Goal: Information Seeking & Learning: Learn about a topic

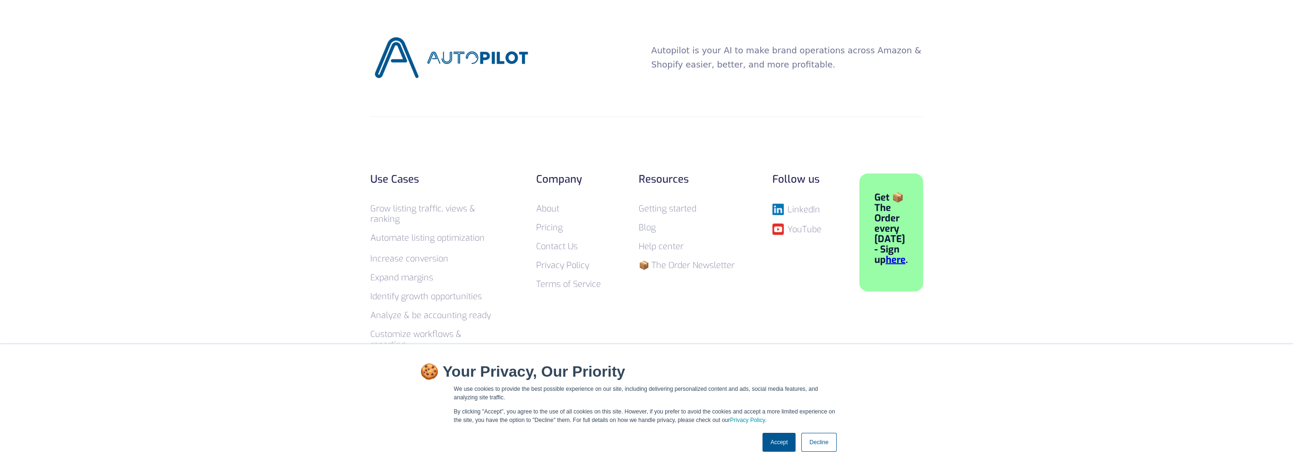
scroll to position [3691, 0]
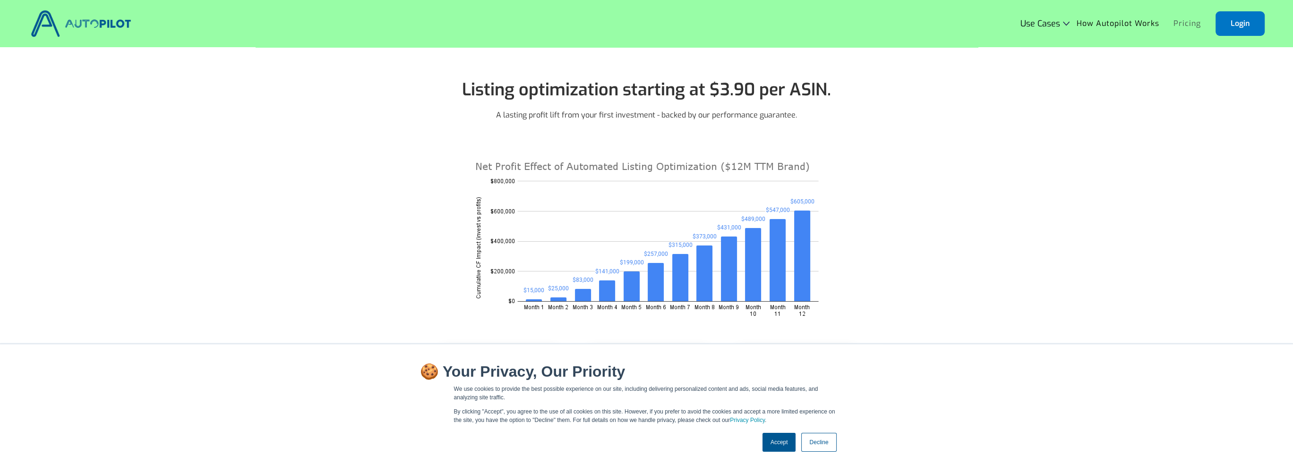
click at [1185, 23] on link "Pricing" at bounding box center [1187, 24] width 42 height 18
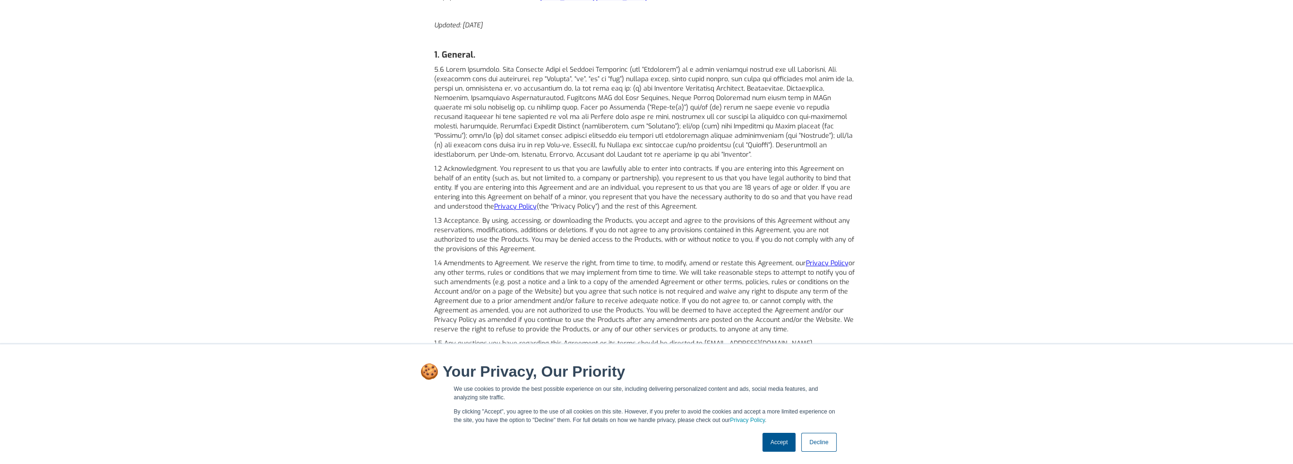
scroll to position [567, 0]
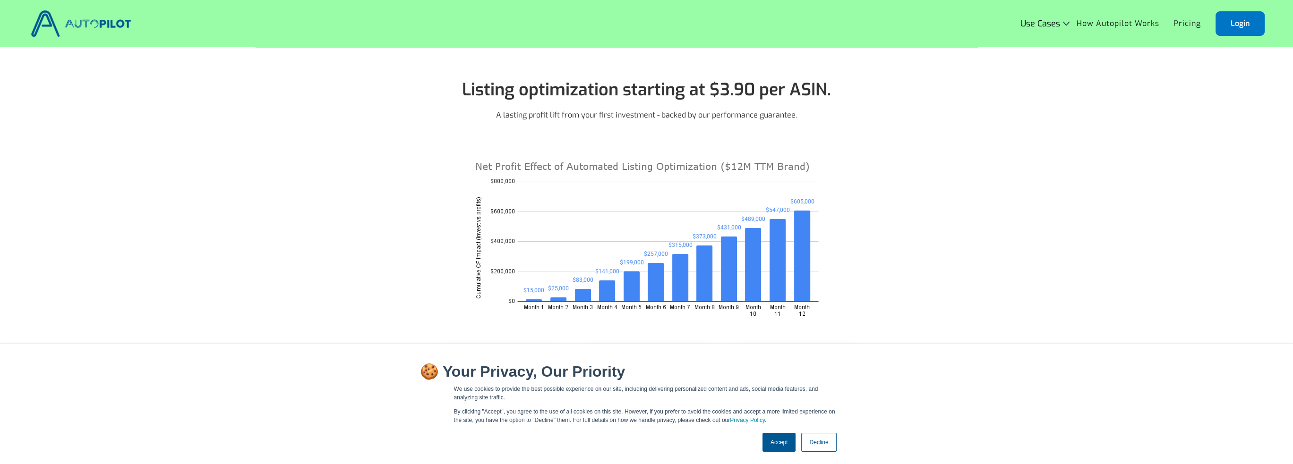
click at [1115, 26] on link "How Autopilot Works" at bounding box center [1117, 24] width 97 height 18
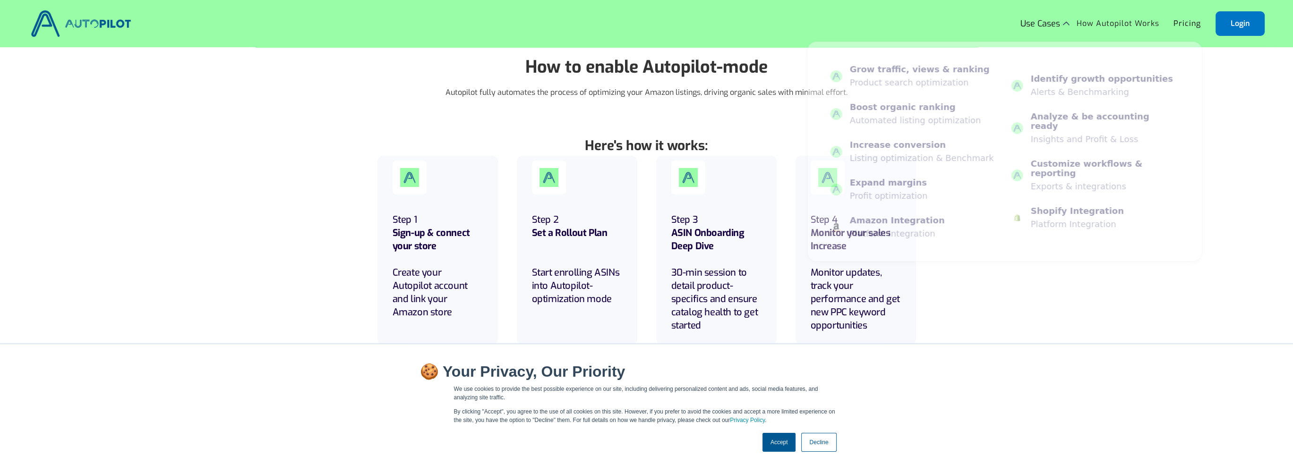
click at [1045, 26] on div "Use Cases" at bounding box center [1040, 23] width 40 height 9
